Goal: Task Accomplishment & Management: Complete application form

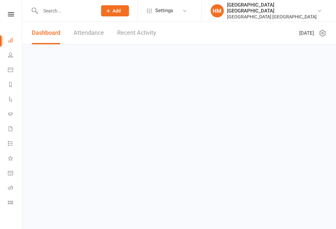
click at [49, 6] on input "text" at bounding box center [65, 10] width 54 height 9
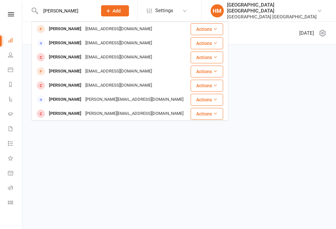
type input "[PERSON_NAME]"
click at [110, 25] on div "[EMAIL_ADDRESS][DOMAIN_NAME]" at bounding box center [118, 29] width 70 height 10
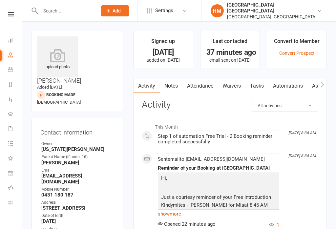
click at [237, 88] on link "Waivers" at bounding box center [232, 85] width 28 height 15
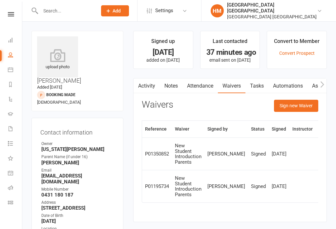
click at [295, 109] on button "Sign new Waiver" at bounding box center [296, 106] width 44 height 12
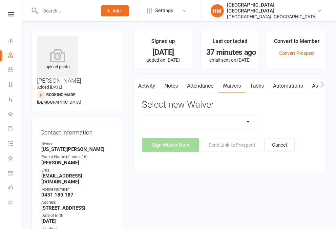
click at [234, 124] on select "App membership only Cancellation Form Change to payment frequency Fitness Chall…" at bounding box center [199, 121] width 114 height 13
select select "5337"
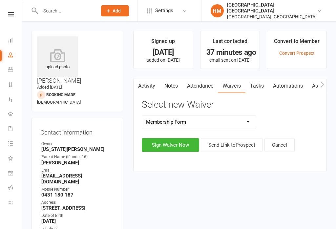
click at [176, 148] on button "Sign Waiver Now" at bounding box center [170, 145] width 57 height 14
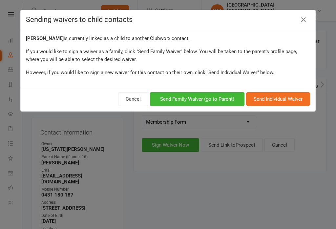
click at [211, 94] on button "Send Family Waiver (go to Parent)" at bounding box center [197, 99] width 94 height 14
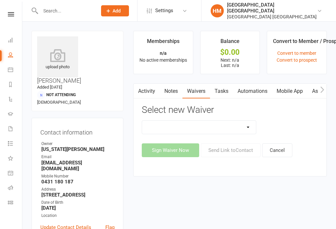
click at [227, 126] on select "App membership only Cancellation Form Change to payment frequency Fitness Chall…" at bounding box center [199, 127] width 114 height 13
select select "5337"
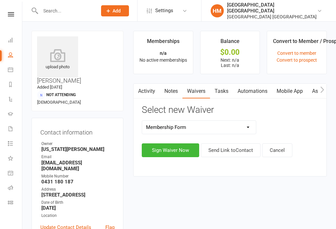
click at [178, 151] on button "Sign Waiver Now" at bounding box center [170, 150] width 57 height 14
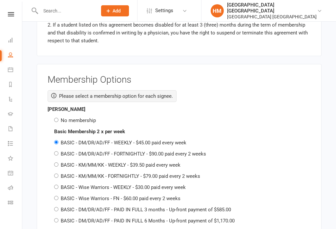
scroll to position [1018, 0]
click at [56, 118] on input "No membership" at bounding box center [56, 119] width 4 height 4
radio input "true"
radio input "false"
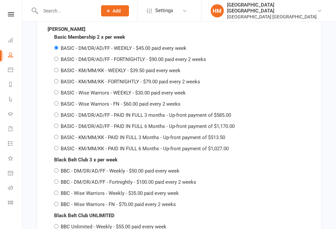
scroll to position [1522, 0]
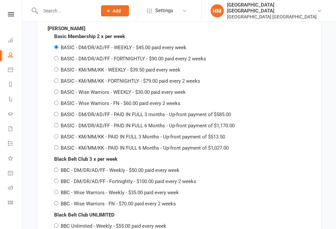
click at [117, 78] on label "BASIC - KM/MM/KK - FORTNIGHTLY - $79.00 paid every 2 weeks" at bounding box center [130, 81] width 139 height 6
click at [58, 78] on input "BASIC - KM/MM/KK - FORTNIGHTLY - $79.00 paid every 2 weeks" at bounding box center [56, 80] width 4 height 4
radio input "true"
radio input "false"
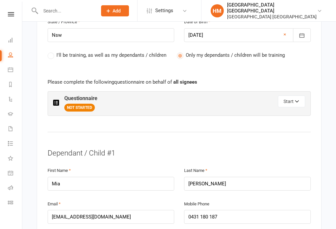
scroll to position [341, 0]
click at [290, 96] on button "Start" at bounding box center [291, 102] width 27 height 12
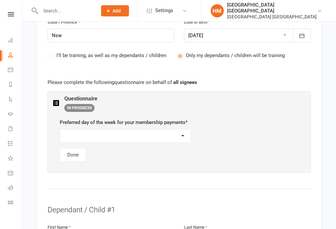
click at [106, 129] on select "[DATE] [DATE] [DATE] [DATE] [DATE]" at bounding box center [125, 135] width 130 height 13
select select "[DATE]"
click at [80, 148] on button "Done" at bounding box center [73, 155] width 27 height 14
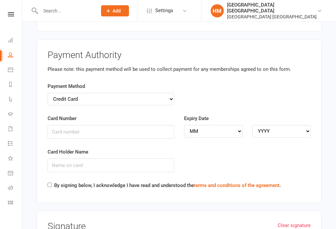
scroll to position [2103, 0]
click at [57, 128] on input "Card Number" at bounding box center [111, 132] width 127 height 14
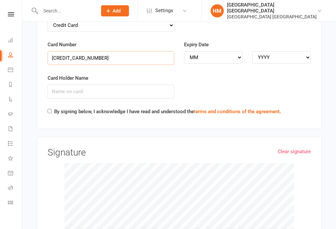
type input "[CREDIT_CARD_NUMBER]"
click at [213, 51] on select "MM 01 02 03 04 05 06 07 08 09 10 11 12" at bounding box center [213, 57] width 58 height 12
select select "11"
click at [294, 53] on select "YYYY 2025 2026 2027 2028 2029 2030 2031 2032 2033 2034" at bounding box center [281, 57] width 58 height 12
select select "2027"
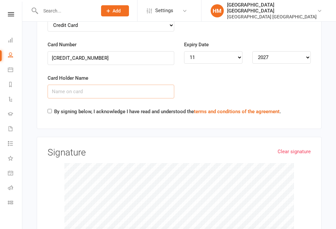
click at [132, 88] on input "Card Holder Name" at bounding box center [111, 92] width 127 height 14
type input "[PERSON_NAME]"
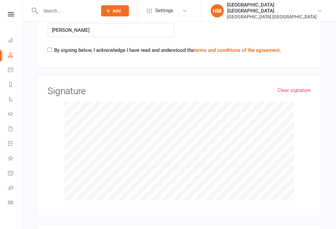
scroll to position [2247, 0]
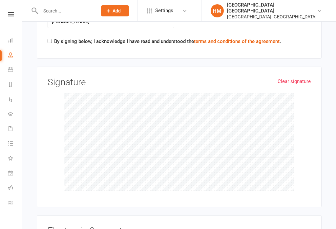
click at [49, 39] on input "By signing below, I acknowledge I have read and understood the terms and condit…" at bounding box center [50, 41] width 4 height 4
checkbox input "true"
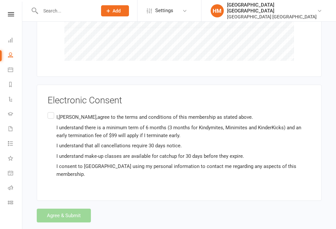
scroll to position [2377, 0]
click at [49, 111] on label "I,[PERSON_NAME],agree to the terms and conditions of this membership as stated …" at bounding box center [179, 146] width 263 height 70
click at [49, 111] on input "I,[PERSON_NAME],agree to the terms and conditions of this membership as stated …" at bounding box center [50, 111] width 4 height 0
checkbox input "true"
click at [62, 209] on button "Agree & Submit" at bounding box center [64, 216] width 54 height 14
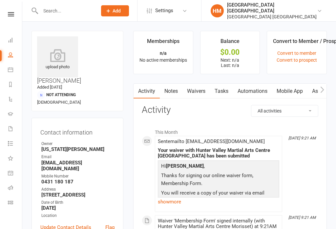
click at [13, 16] on icon at bounding box center [11, 14] width 6 height 4
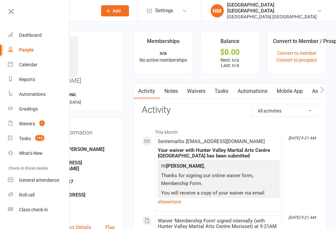
click at [30, 209] on div "Class check-in" at bounding box center [33, 209] width 29 height 5
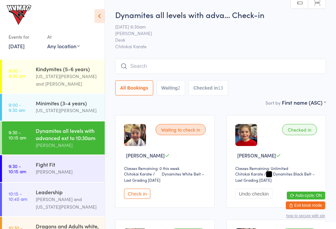
click at [136, 199] on button "Check in" at bounding box center [137, 194] width 26 height 10
